Goal: Ask a question

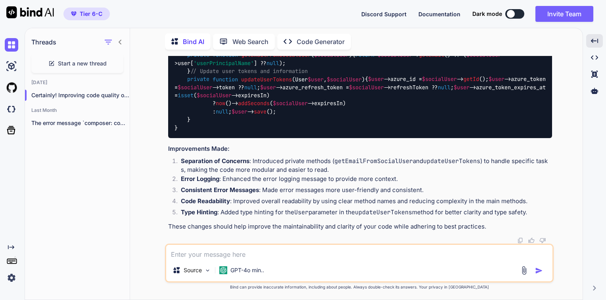
scroll to position [708, 0]
click at [77, 60] on span "Start a new thread" at bounding box center [82, 63] width 49 height 8
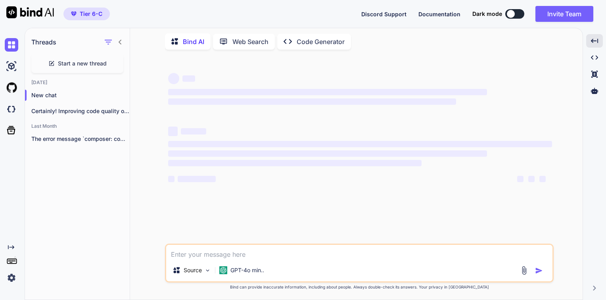
scroll to position [0, 0]
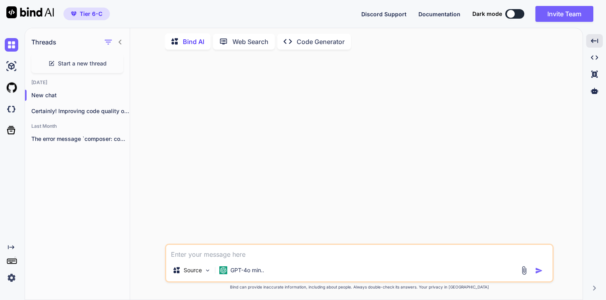
click at [206, 253] on textarea at bounding box center [359, 252] width 386 height 14
paste textarea "<a href="{{ route('[DOMAIN_NAME]') }}" class="btn btn-google btn-user btn-block…"
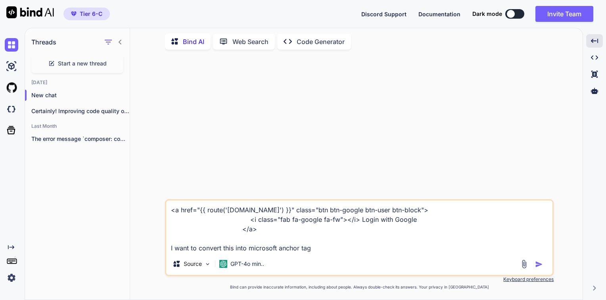
type textarea "<a href="{{ route('[DOMAIN_NAME]') }}" class="btn btn-google btn-user btn-block…"
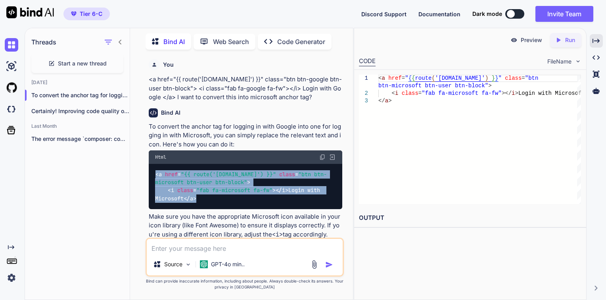
drag, startPoint x: 172, startPoint y: 205, endPoint x: 144, endPoint y: 168, distance: 46.1
click at [144, 168] on div "You <a href="{{ route('[DOMAIN_NAME]') }}" class="btn btn-google btn-user btn-b…" at bounding box center [244, 177] width 216 height 243
copy code "< a href = "{{ route('[DOMAIN_NAME]') }}" class = "btn btn-microsoft btn-user b…"
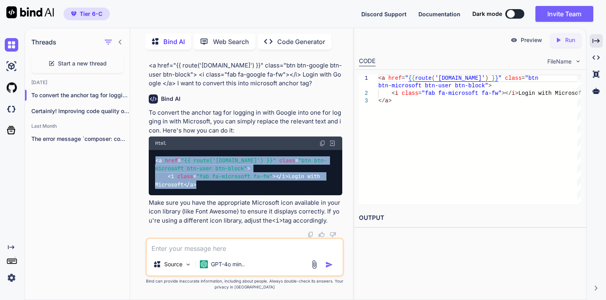
scroll to position [21, 0]
click at [264, 186] on div "< a href = "{{ route('[DOMAIN_NAME]') }}" class = "btn btn-microsoft btn-user b…" at bounding box center [245, 172] width 193 height 45
drag, startPoint x: 170, startPoint y: 184, endPoint x: 151, endPoint y: 153, distance: 37.1
click at [151, 153] on div "< a href = "{{ route('[DOMAIN_NAME]') }}" class = "btn btn-microsoft btn-user b…" at bounding box center [245, 172] width 193 height 45
copy code "< a href = "{{ route('[DOMAIN_NAME]') }}" class = "btn btn-microsoft btn-user b…"
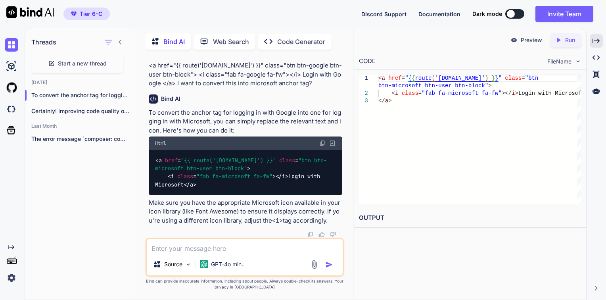
click at [182, 248] on textarea at bounding box center [245, 246] width 196 height 14
type textarea "In this btn btn-microsoft is not working?"
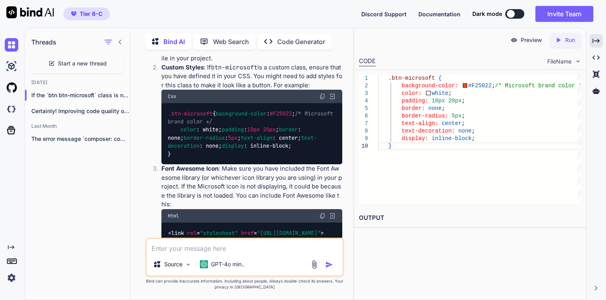
scroll to position [292, 0]
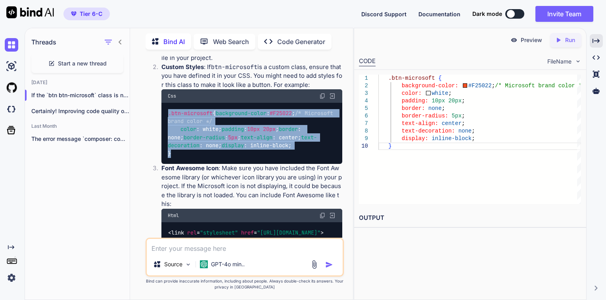
drag, startPoint x: 172, startPoint y: 200, endPoint x: 168, endPoint y: 124, distance: 76.2
click at [168, 124] on div ".btn-microsoft { background-color : #F25022 ; /* Microsoft brand color */ color…" at bounding box center [251, 133] width 181 height 61
copy code ".btn-microsoft { background-color : #F25022 ; /* Microsoft brand color */ color…"
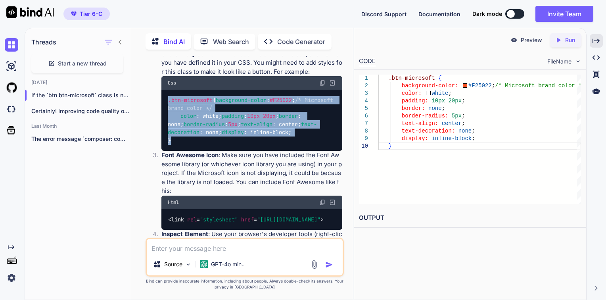
scroll to position [467, 0]
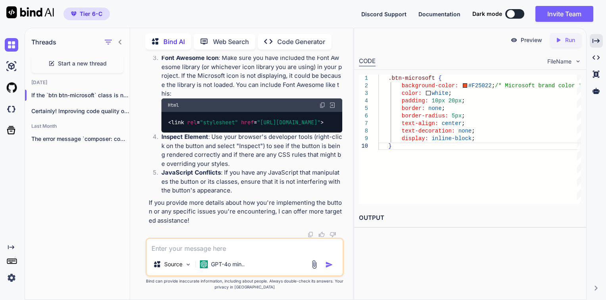
click at [214, 249] on textarea at bounding box center [245, 246] width 196 height 14
paste textarea "<div class="form-group"> @if (session('error')) <div class="alert alert-danger …"
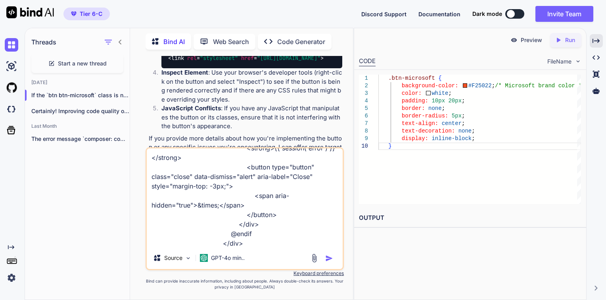
scroll to position [106, 0]
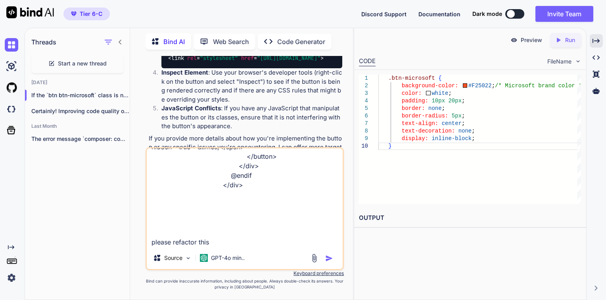
type textarea "<div class="form-group"> @if (session('error')) <div class="alert alert-danger …"
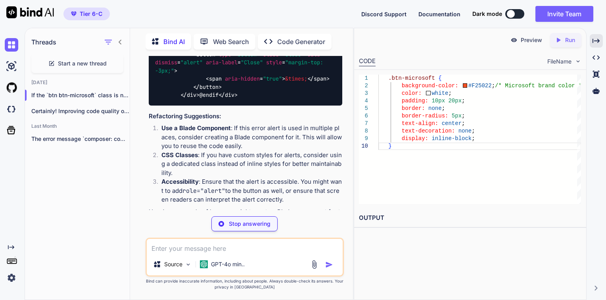
scroll to position [758, 0]
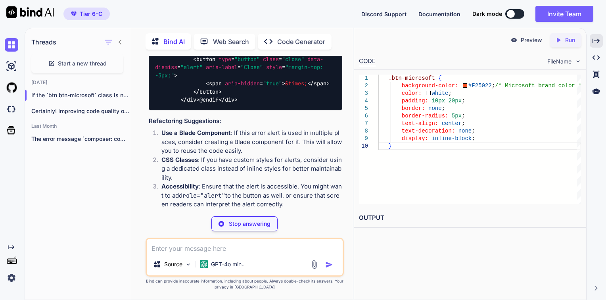
click at [320, 13] on img at bounding box center [322, 10] width 6 height 6
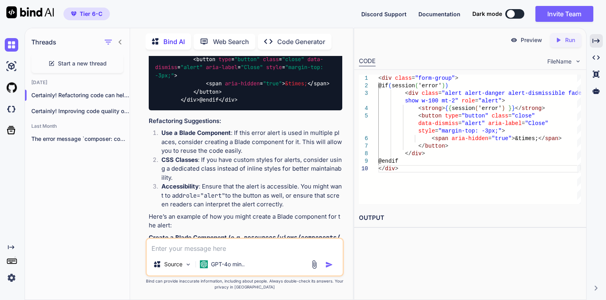
click at [198, 246] on textarea at bounding box center [245, 246] width 196 height 14
type textarea "the error div heigth is high please decrease this?"
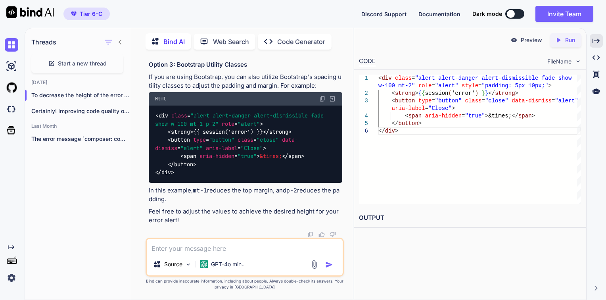
scroll to position [1680, 0]
click at [321, 100] on img at bounding box center [322, 99] width 6 height 6
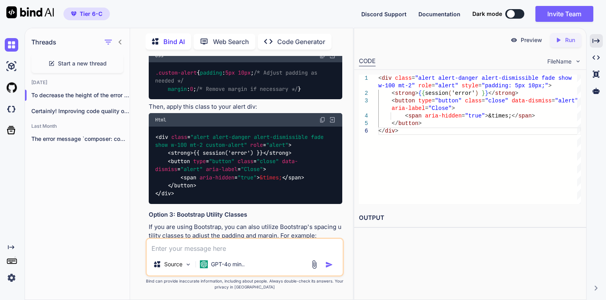
scroll to position [1368, 0]
